Goal: Navigation & Orientation: Find specific page/section

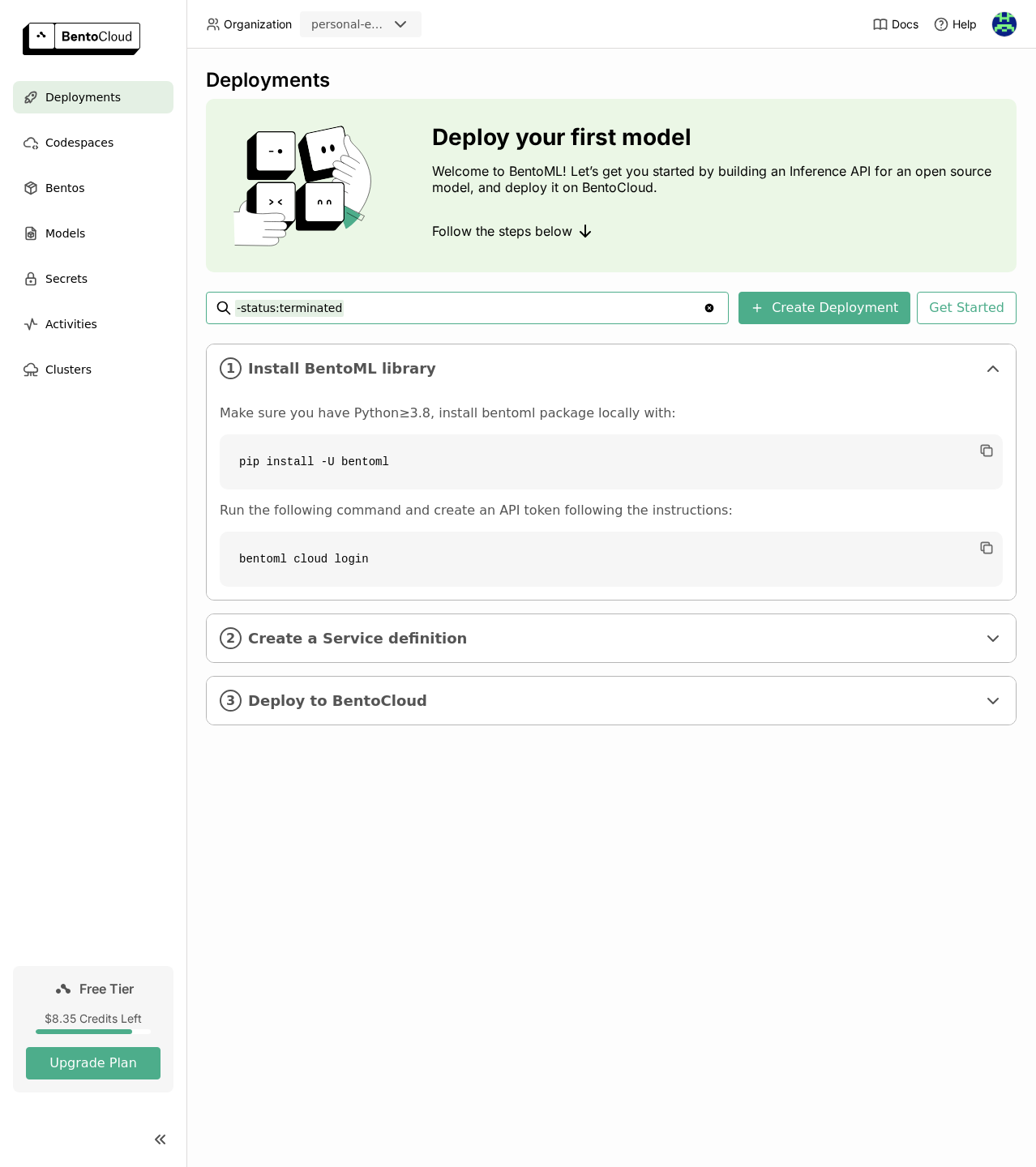
drag, startPoint x: 0, startPoint y: 0, endPoint x: 408, endPoint y: 240, distance: 473.4
click at [686, 243] on div "Follow the steps below" at bounding box center [717, 231] width 572 height 33
click at [126, 144] on div "Codespaces" at bounding box center [93, 142] width 161 height 33
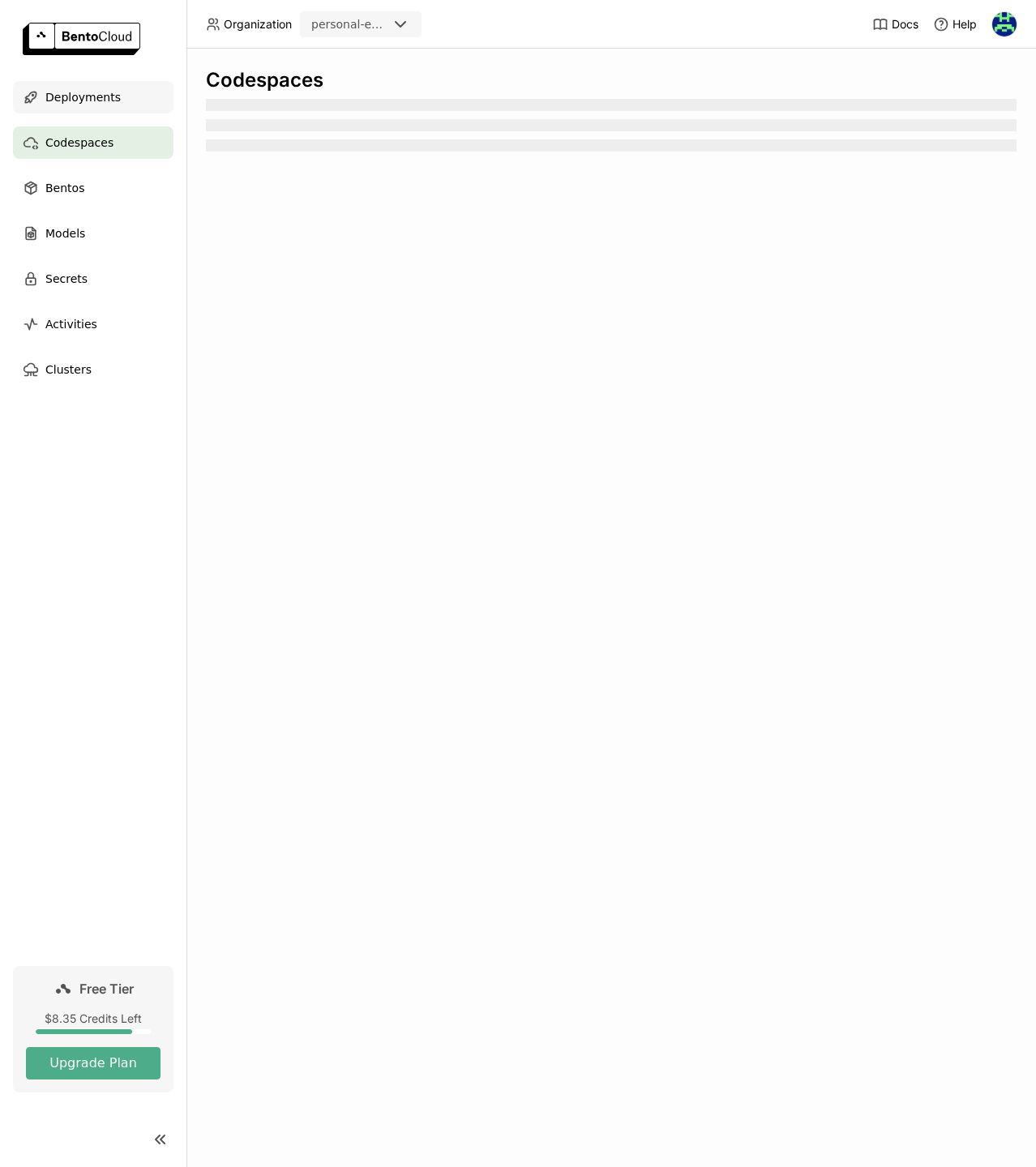
click at [87, 82] on div "Deployments" at bounding box center [93, 97] width 161 height 33
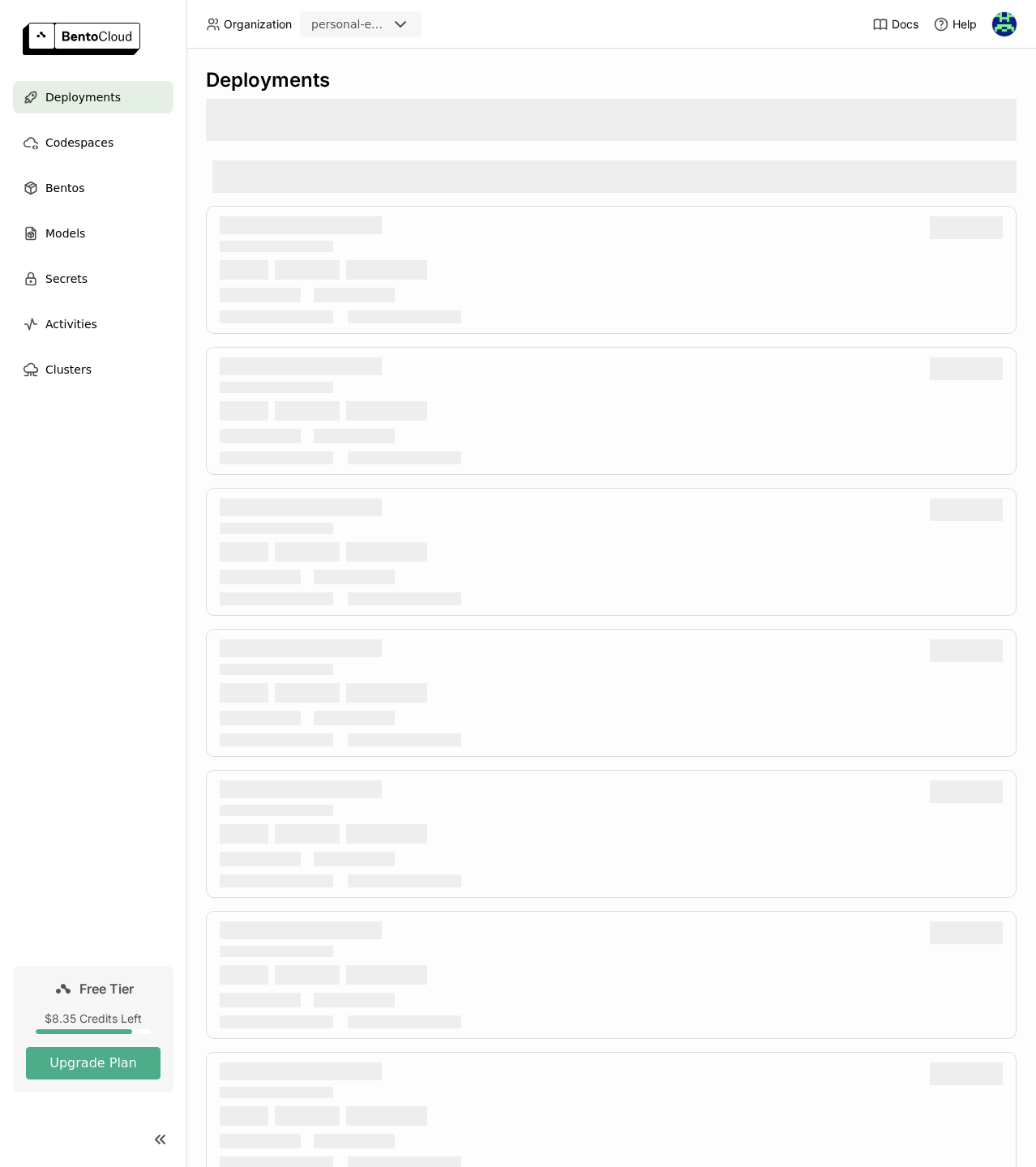
click at [383, 24] on div "personal-exploration" at bounding box center [349, 23] width 76 height 16
click at [486, 60] on div "Deployments" at bounding box center [611, 607] width 849 height 1118
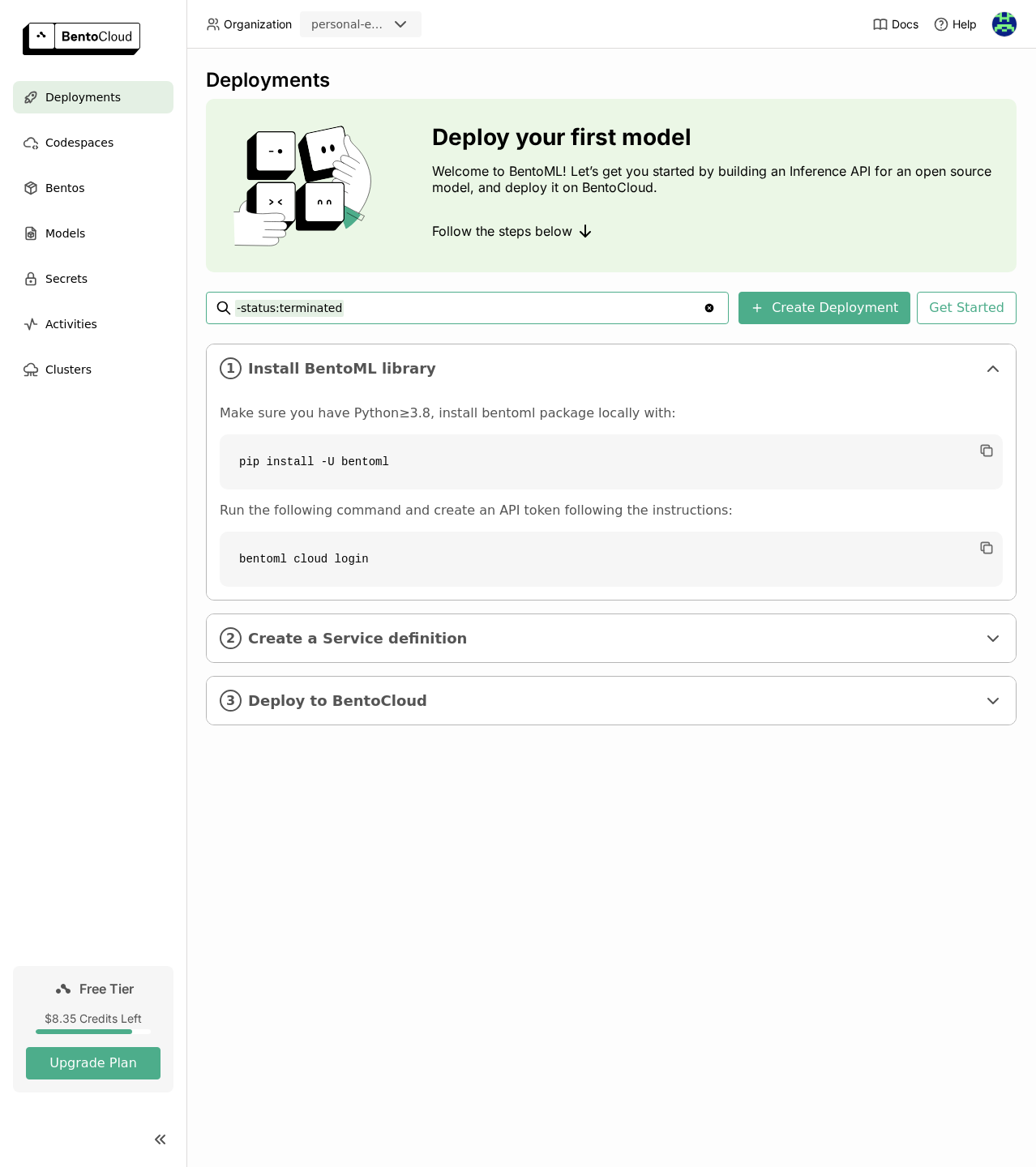
click at [353, 280] on div "Deployments Deploy your first model Welcome to BentoML! Let’s get you started b…" at bounding box center [611, 408] width 810 height 681
click at [715, 310] on icon "Clear value" at bounding box center [709, 307] width 13 height 13
